Goal: Task Accomplishment & Management: Complete application form

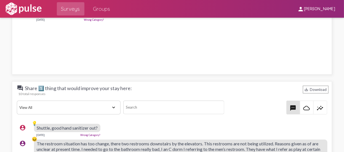
scroll to position [772, 0]
